Goal: Navigation & Orientation: Find specific page/section

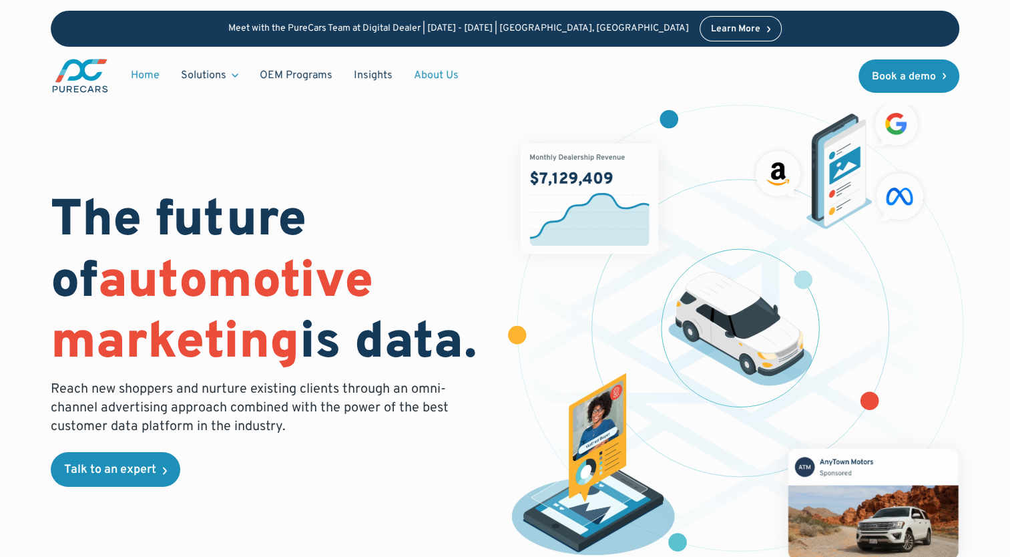
click at [432, 80] on link "About Us" at bounding box center [436, 75] width 66 height 25
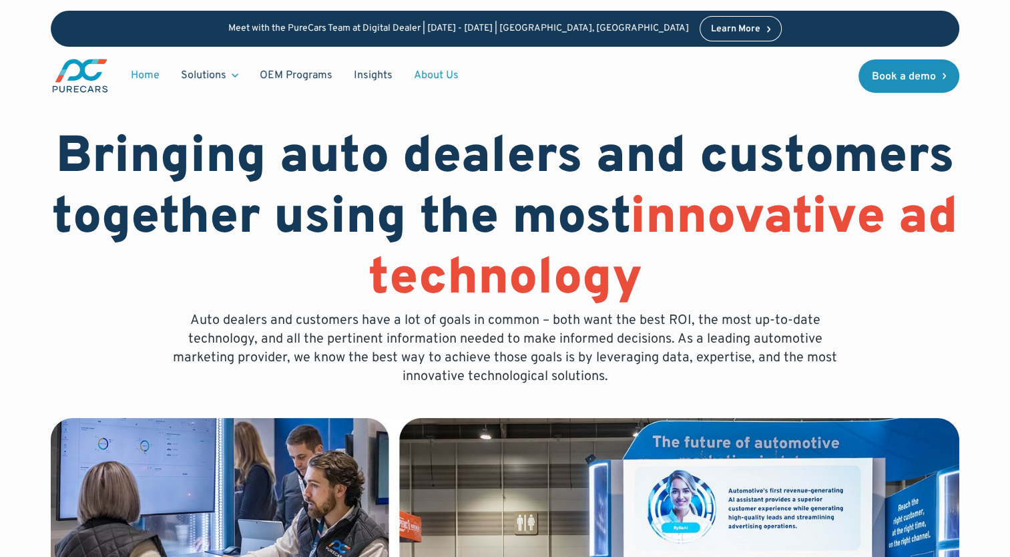
click at [151, 78] on link "Home" at bounding box center [145, 75] width 50 height 25
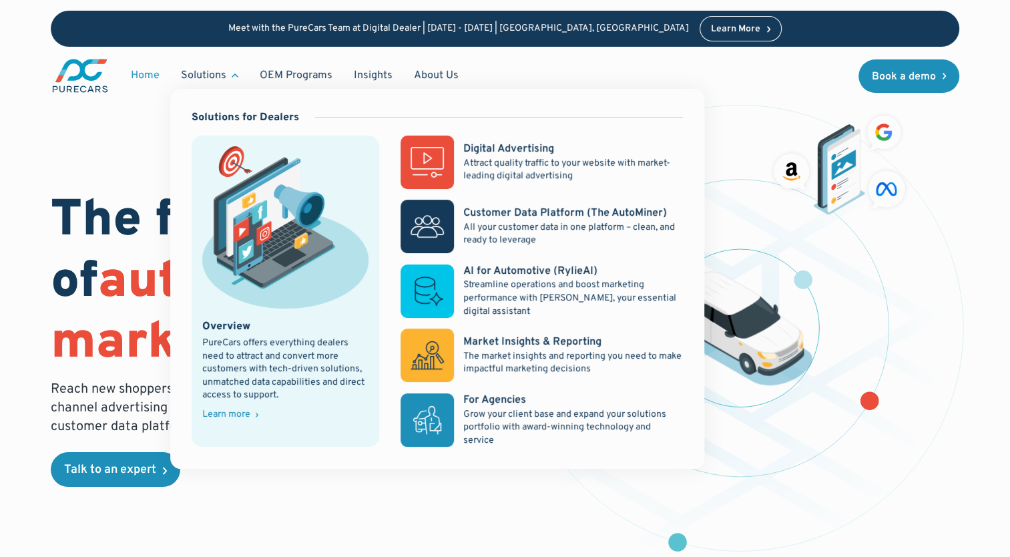
click at [224, 74] on div "Solutions" at bounding box center [209, 75] width 79 height 25
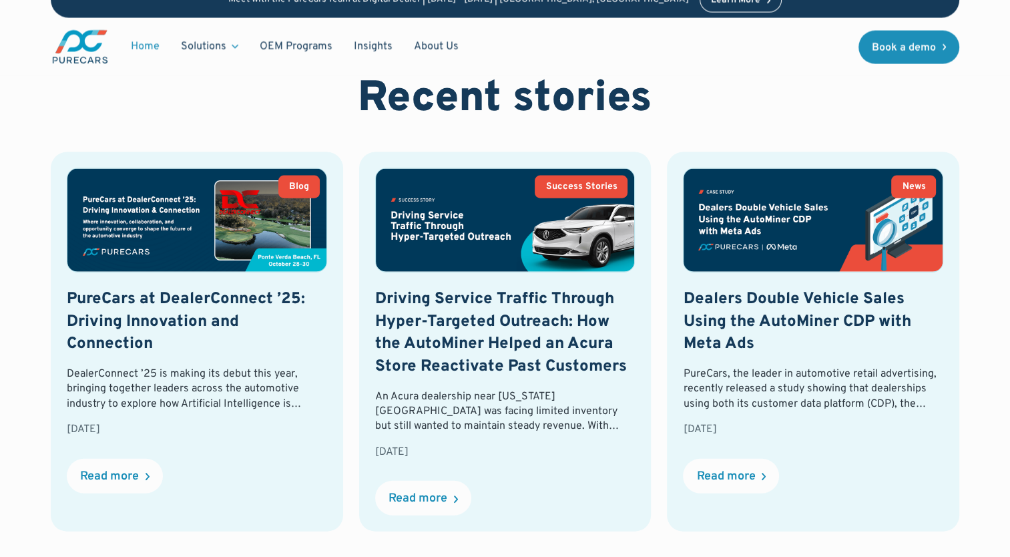
scroll to position [4041, 0]
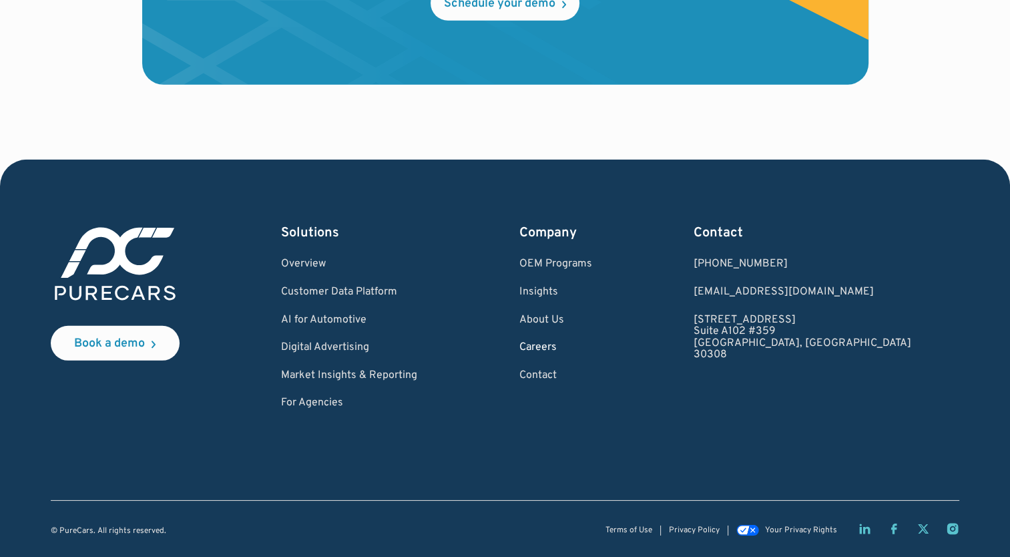
click at [588, 347] on link "Careers" at bounding box center [555, 348] width 73 height 12
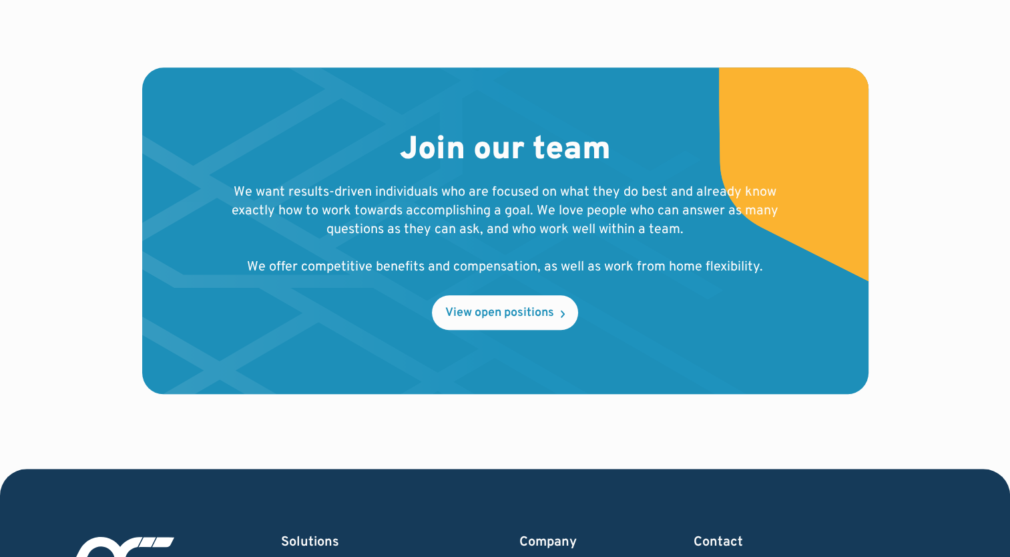
scroll to position [1327, 0]
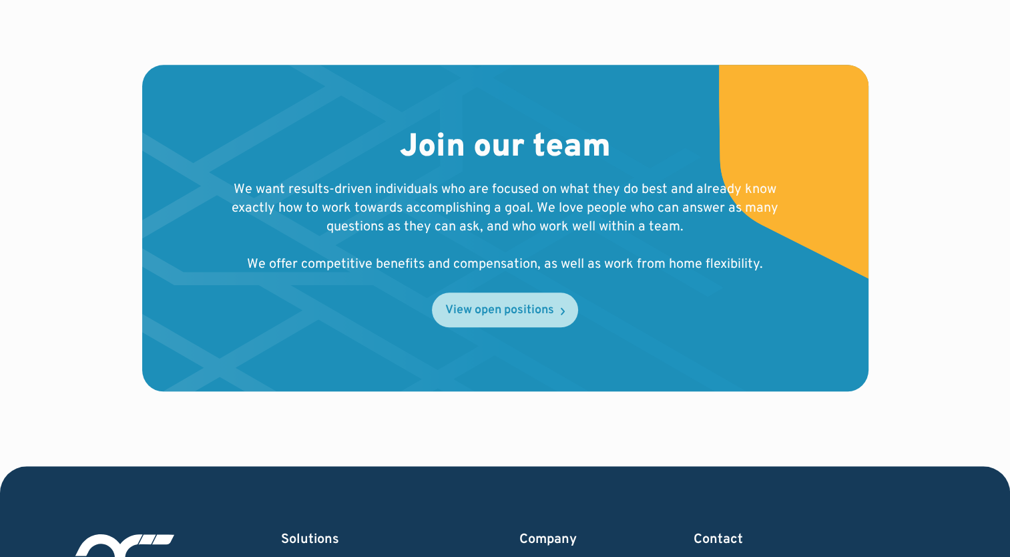
click at [497, 304] on div "View open positions" at bounding box center [499, 310] width 109 height 12
